Goal: Navigation & Orientation: Find specific page/section

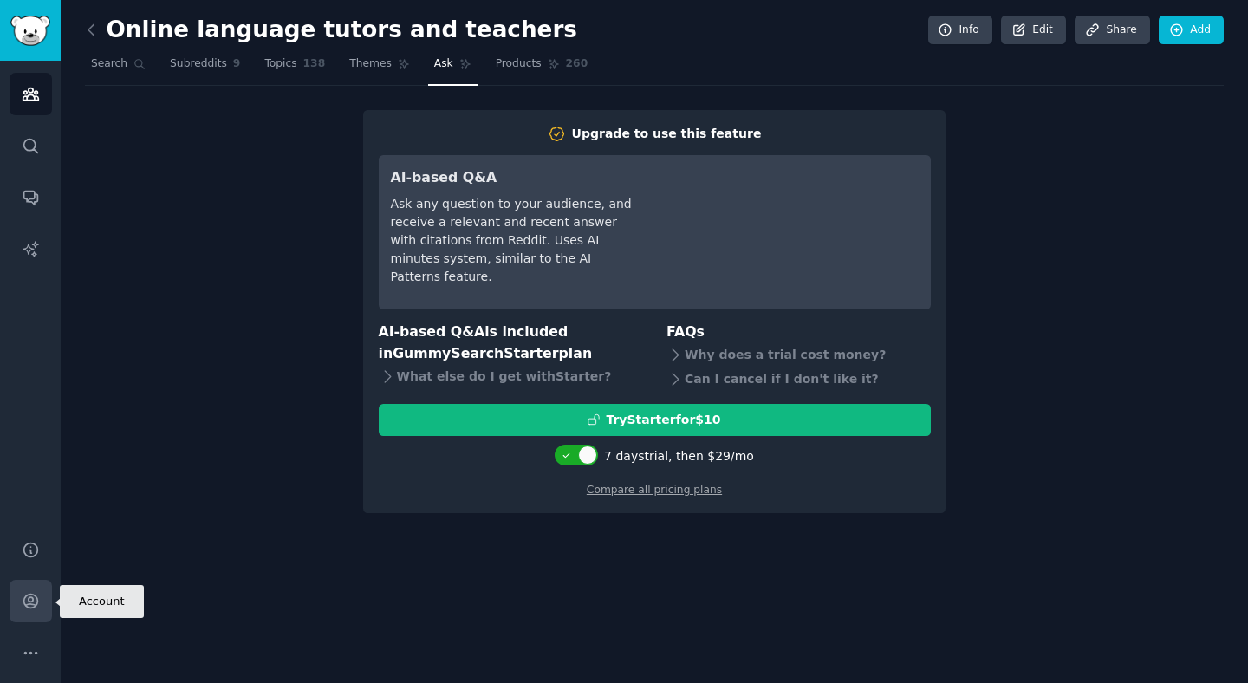
click at [29, 609] on icon "Sidebar" at bounding box center [30, 602] width 14 height 14
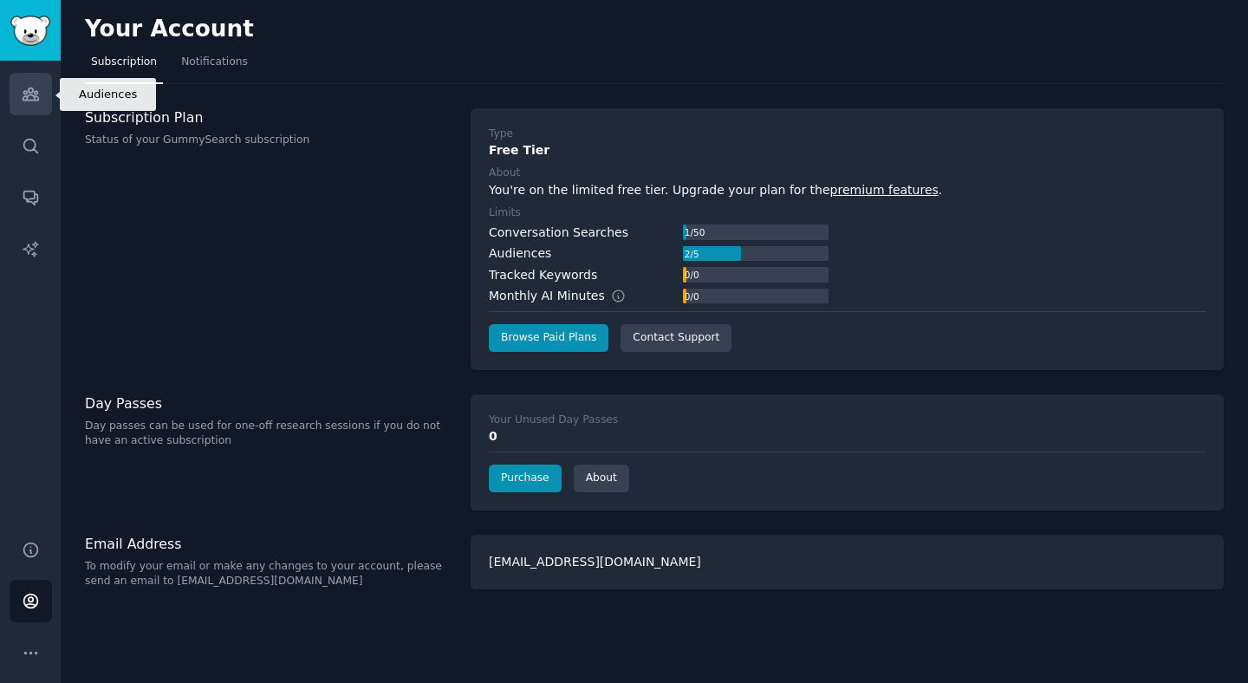
click at [27, 96] on icon "Sidebar" at bounding box center [31, 94] width 16 height 12
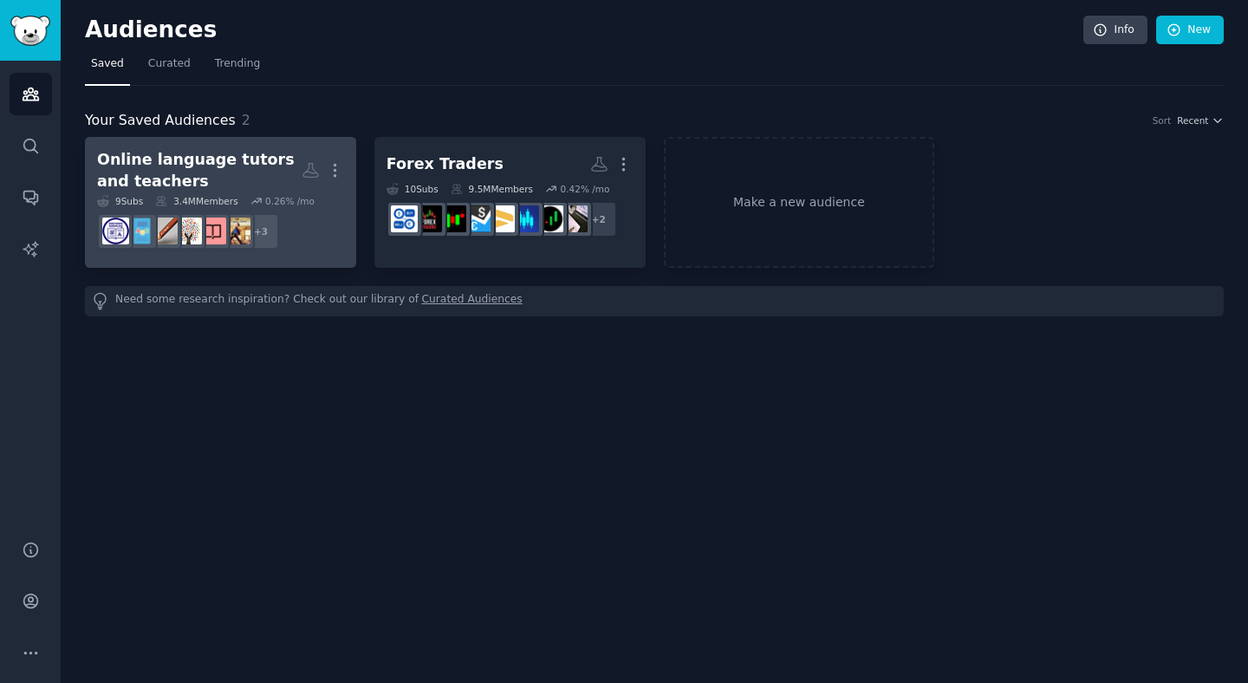
click at [242, 165] on div "Online language tutors and teachers" at bounding box center [199, 170] width 205 height 42
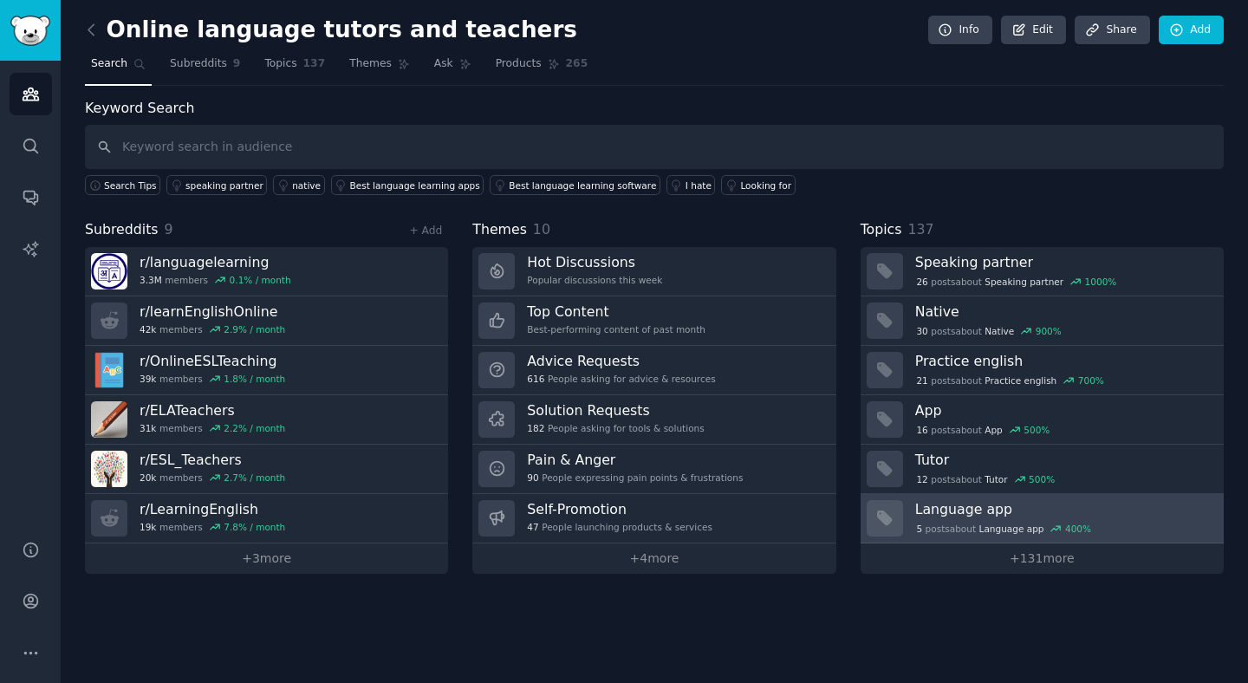
click at [1050, 504] on h3 "Language app" at bounding box center [1063, 509] width 296 height 18
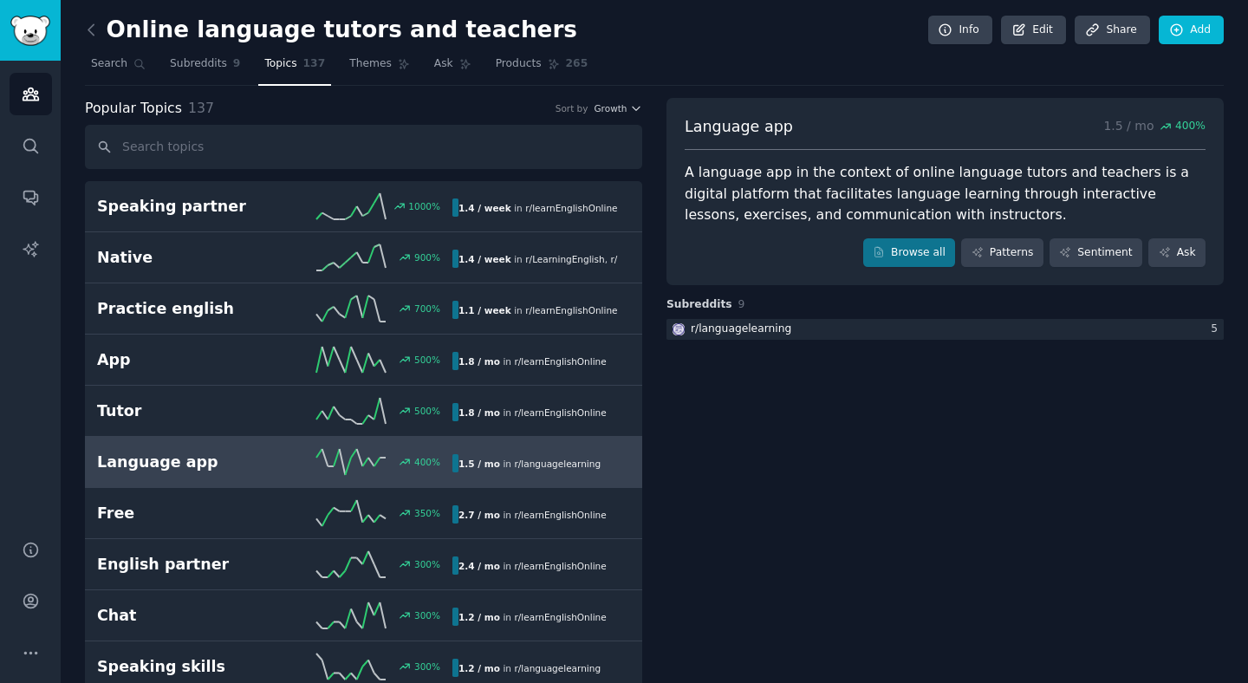
click at [739, 50] on nav "Search Subreddits 9 Topics 137 Themes Ask Products 265" at bounding box center [654, 68] width 1139 height 36
